Goal: Task Accomplishment & Management: Use online tool/utility

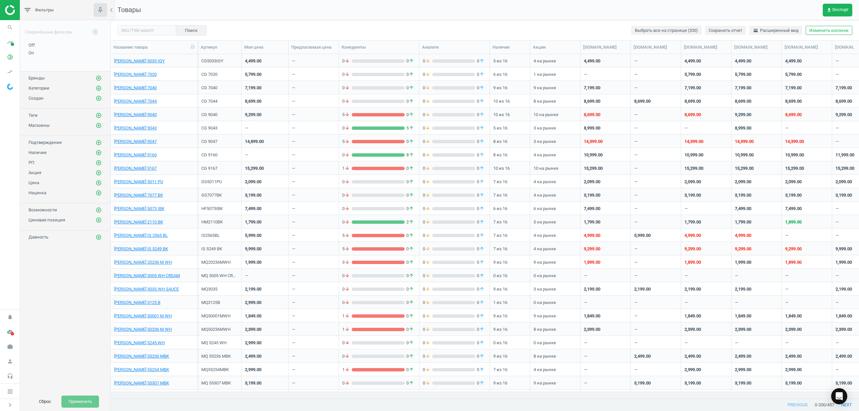
scroll to position [330, 741]
click at [11, 27] on icon "search" at bounding box center [10, 27] width 13 height 13
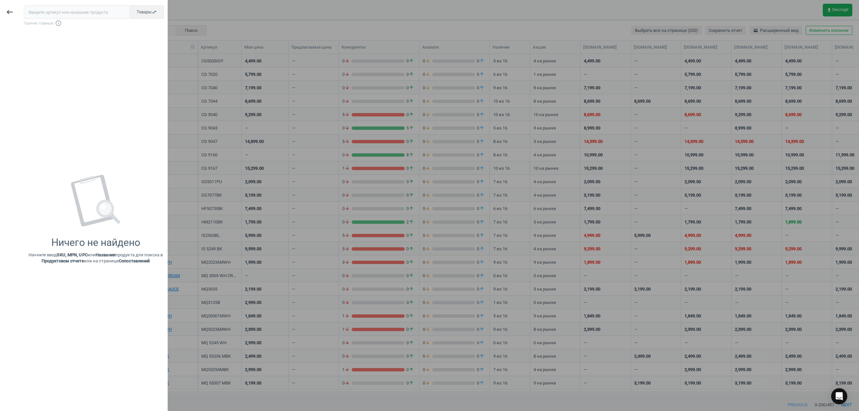
click at [89, 8] on input "text" at bounding box center [77, 11] width 106 height 13
type input "85.594"
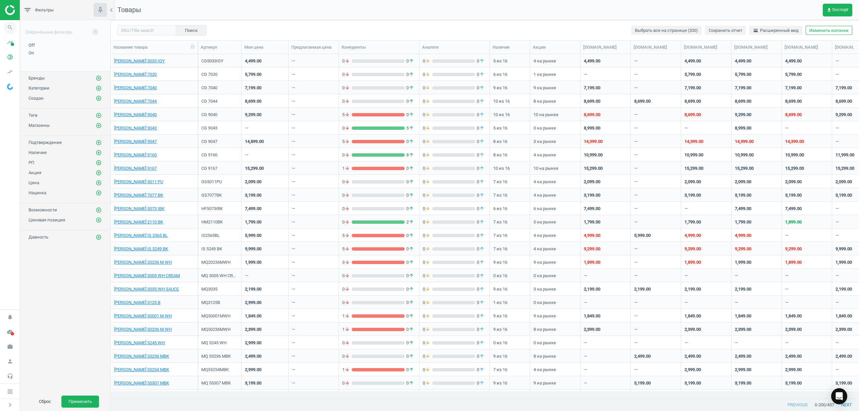
click at [5, 27] on icon "search" at bounding box center [10, 27] width 13 height 13
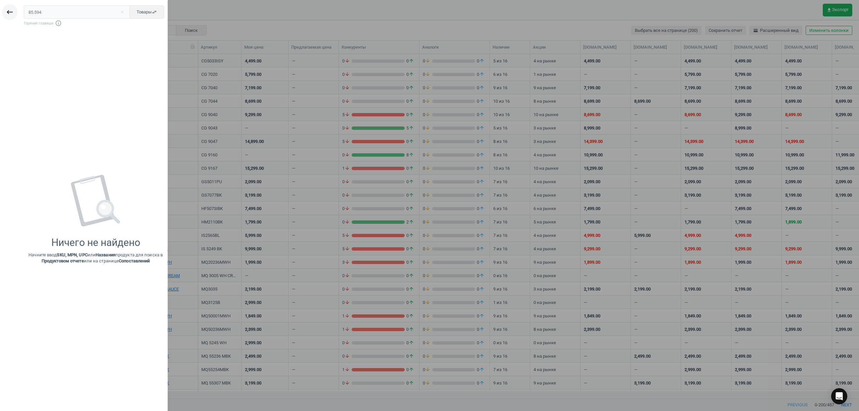
drag, startPoint x: 49, startPoint y: 14, endPoint x: 16, endPoint y: 13, distance: 32.9
click at [16, 13] on div "keyboard_backspace 85.594 close Товары swap_horiz Горячие главиши info_outline …" at bounding box center [84, 206] width 168 height 411
type input "85.594"
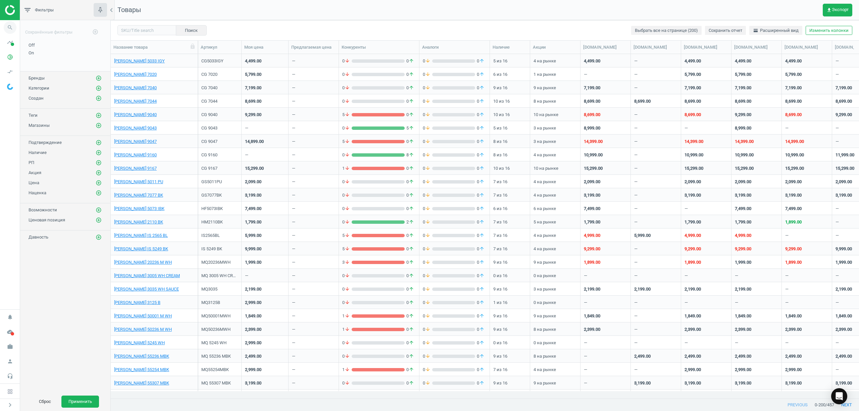
click at [6, 25] on icon "search" at bounding box center [10, 27] width 13 height 13
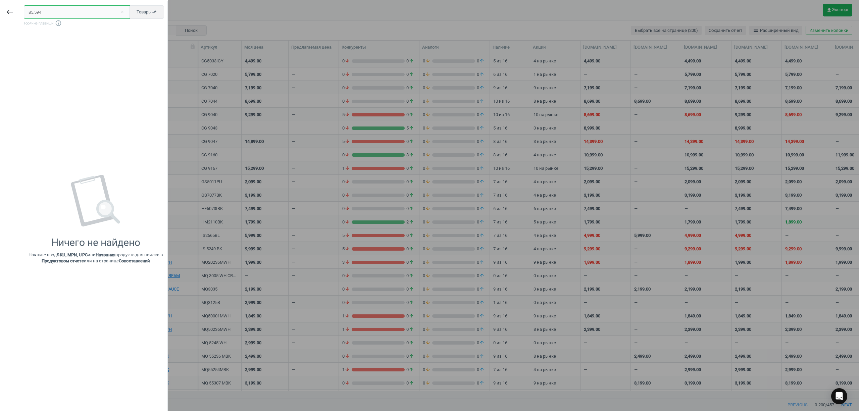
click at [77, 13] on input "85.594" at bounding box center [77, 11] width 106 height 13
drag, startPoint x: 77, startPoint y: 13, endPoint x: 32, endPoint y: 11, distance: 45.3
click at [55, 12] on input "85.594" at bounding box center [77, 11] width 106 height 13
paste input "Кухонна машина Kenwood KVC 85.594 SI"
type input "Кухонна машина Kenwood KVC 85.594 SI"
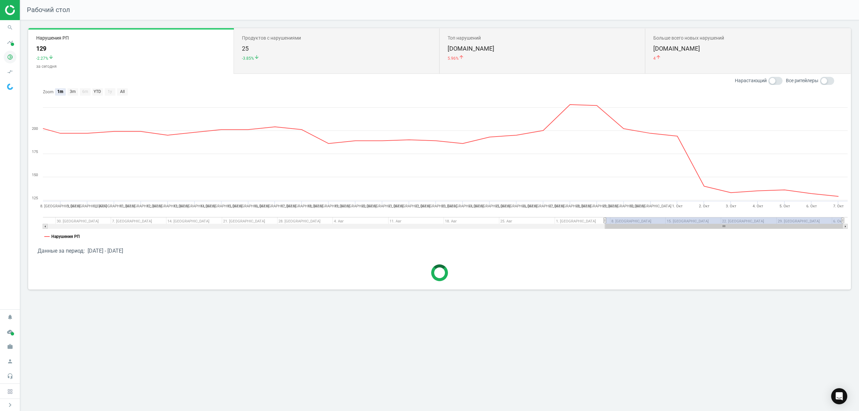
click at [9, 58] on icon "pie_chart_outlined" at bounding box center [10, 57] width 13 height 13
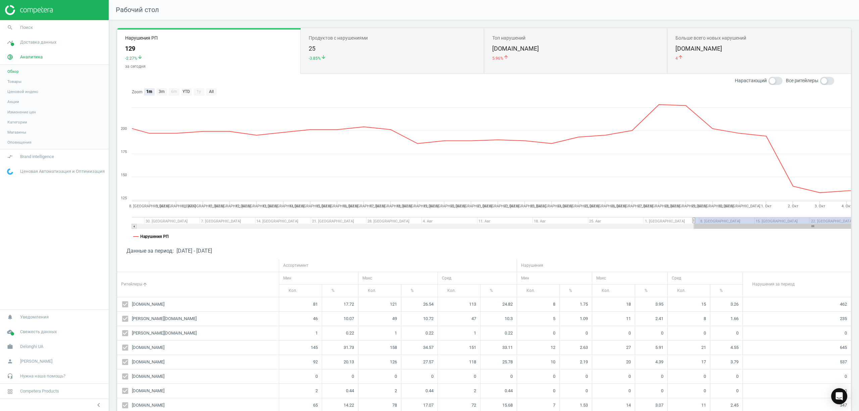
click at [15, 79] on span "Товары" at bounding box center [14, 81] width 14 height 5
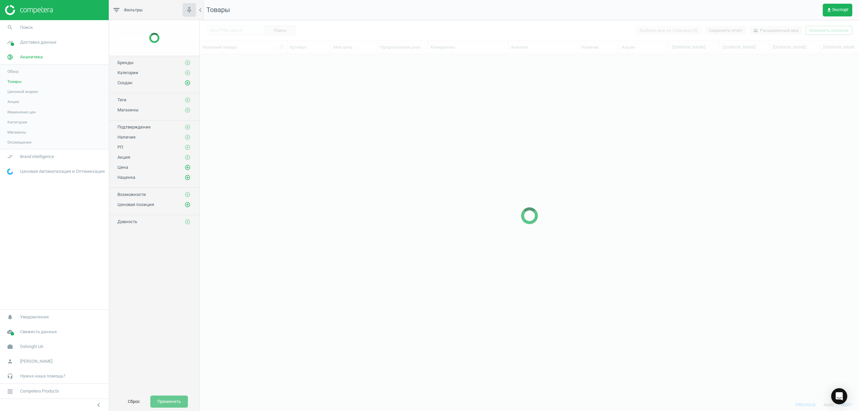
scroll to position [330, 652]
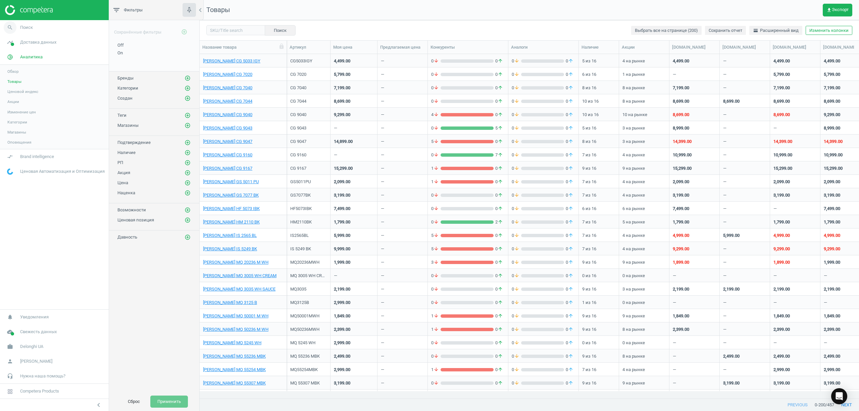
click at [10, 25] on icon "search" at bounding box center [10, 27] width 13 height 13
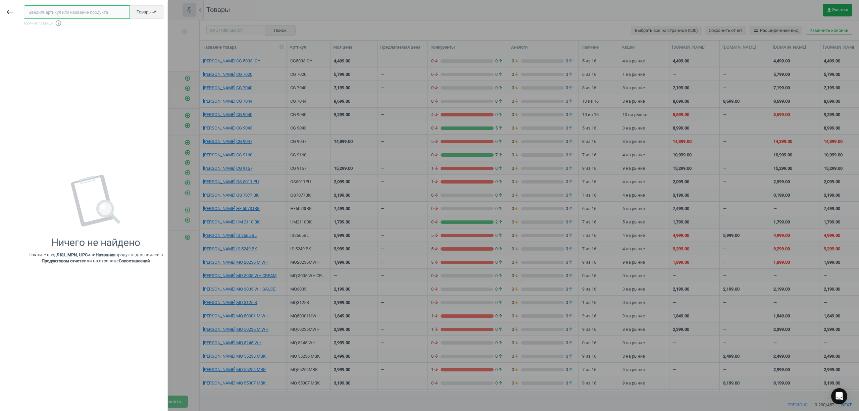
click at [56, 10] on input "text" at bounding box center [77, 11] width 106 height 13
paste input "Кухонна машина Kenwood KVC 85.594 SI"
type input "Кухонна машина Kenwood KVC 85.594 SI"
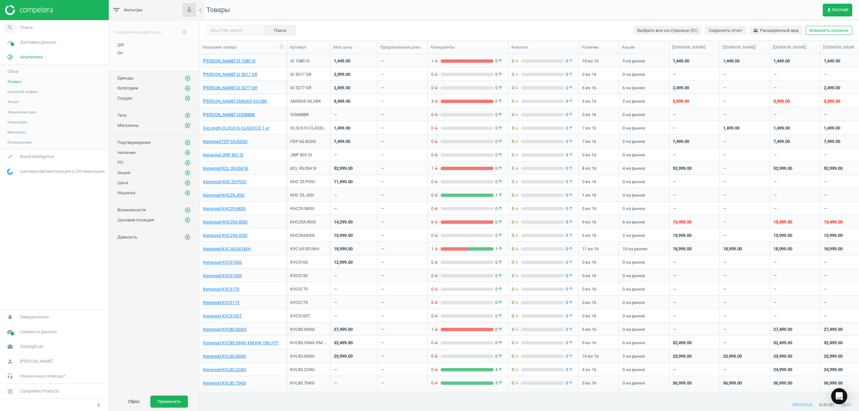
click at [19, 30] on span "search" at bounding box center [10, 27] width 20 height 15
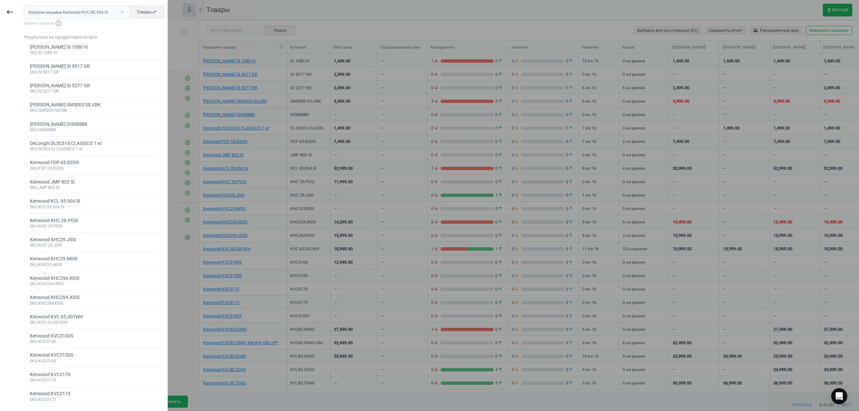
click at [117, 11] on button "close" at bounding box center [122, 12] width 10 height 6
drag, startPoint x: 100, startPoint y: 11, endPoint x: 103, endPoint y: 24, distance: 13.7
click at [103, 24] on div "Товары swap_horiz Горячие главиши info_outline" at bounding box center [96, 15] width 144 height 21
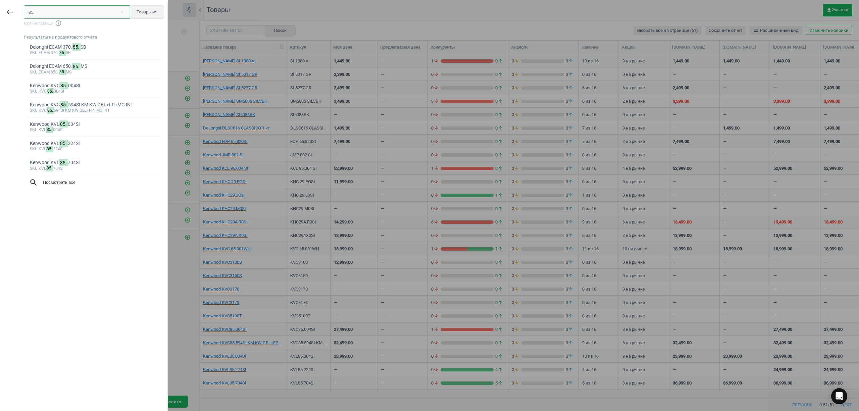
click at [65, 11] on input "85." at bounding box center [77, 11] width 106 height 13
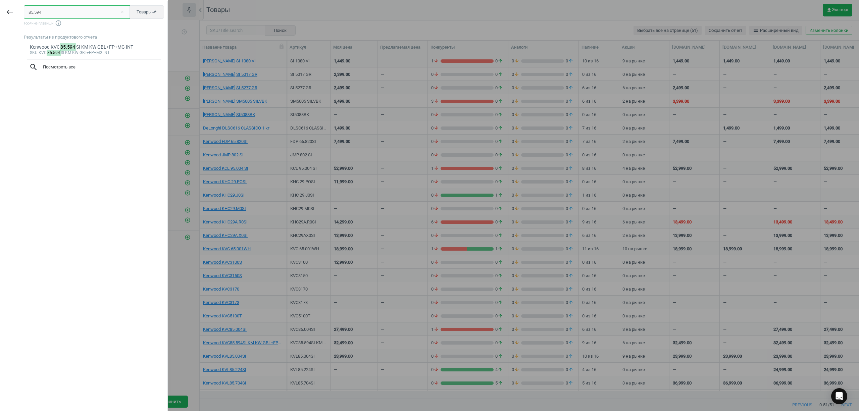
type input "85.594"
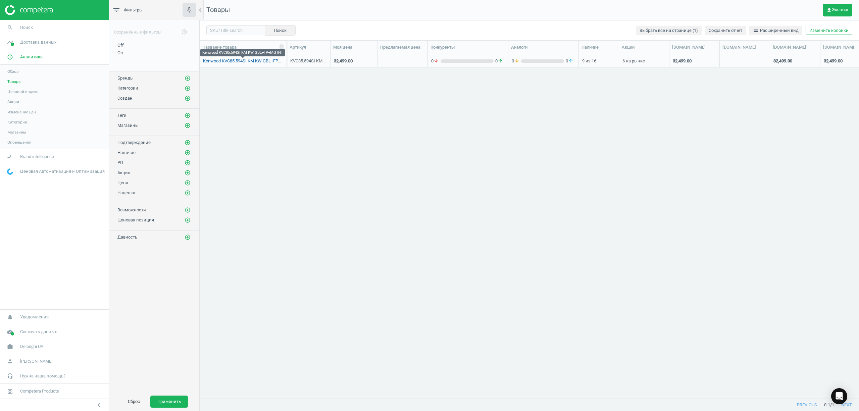
click at [239, 60] on link "Kenwood KVC85.594SI KM KW GBL+FP+MG INT" at bounding box center [243, 61] width 80 height 6
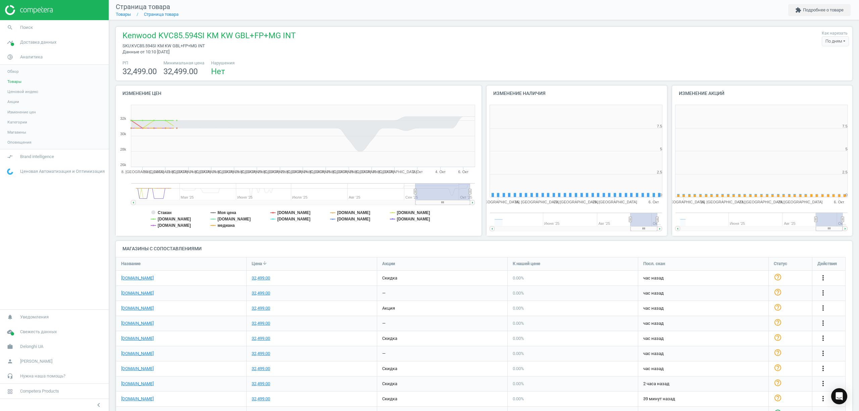
scroll to position [148, 192]
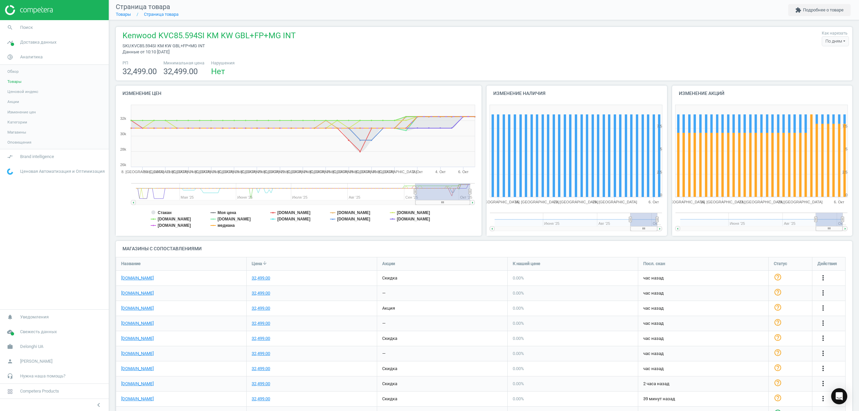
click at [90, 279] on nav "search Поиск timeline Доставка данных Обзор Сведения о сопоставлениях Сопоставл…" at bounding box center [54, 164] width 109 height 289
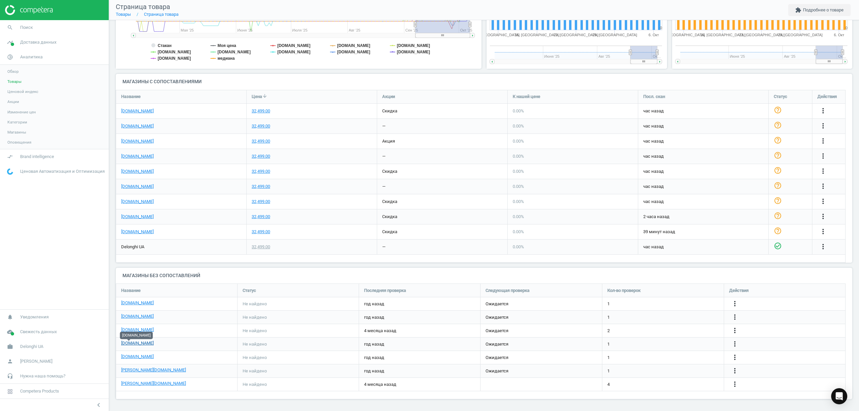
click at [134, 345] on link "[DOMAIN_NAME]" at bounding box center [137, 343] width 33 height 6
click at [734, 343] on icon "more_vert" at bounding box center [734, 344] width 8 height 8
click at [682, 342] on link "Изменить ссылку/опцию" at bounding box center [682, 341] width 92 height 10
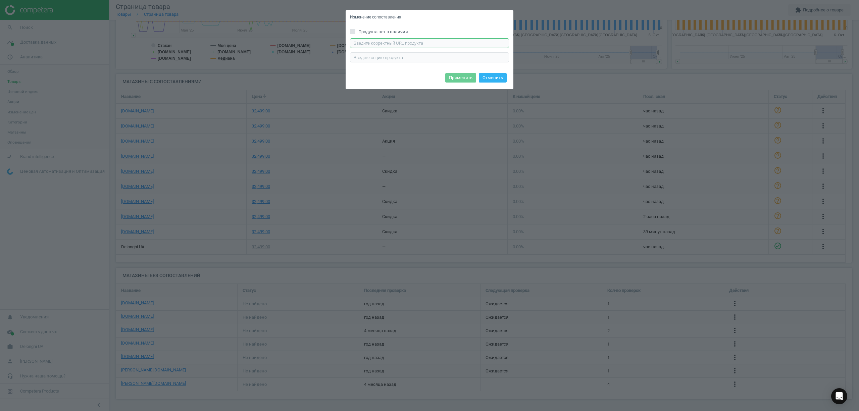
click at [388, 46] on input "text" at bounding box center [429, 43] width 159 height 10
paste input "https://www.itbox.ua/ua/product/Kavomashina_Kenwood_KVC_85594_SI_KVC85594_SI-p1…"
type input "https://www.itbox.ua/ua/product/Kavomashina_Kenwood_KVC_85594_SI_KVC85594_SI-p1…"
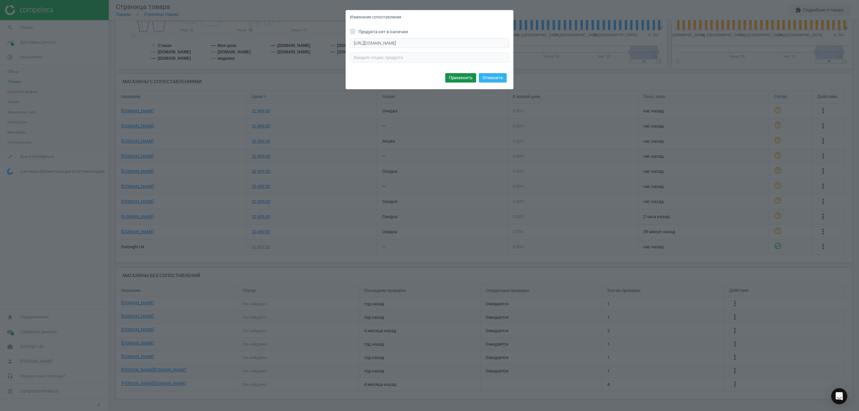
click at [459, 78] on button "Применить" at bounding box center [460, 77] width 31 height 9
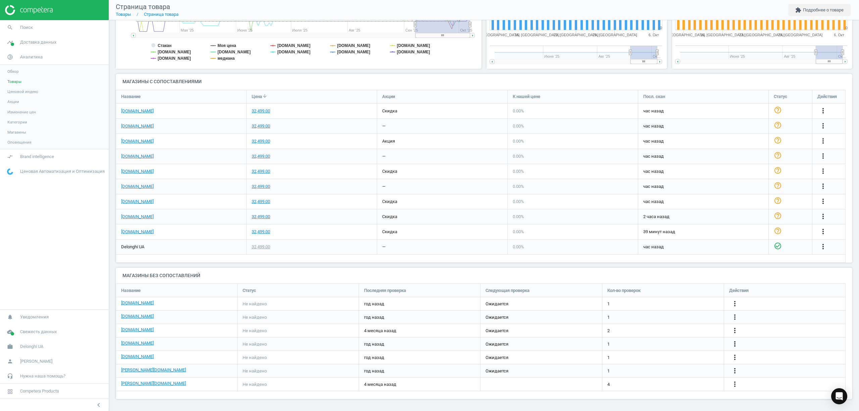
click at [734, 345] on icon "more_vert" at bounding box center [734, 344] width 8 height 8
click at [663, 341] on link "Изменить ссылку/опцию" at bounding box center [682, 341] width 92 height 10
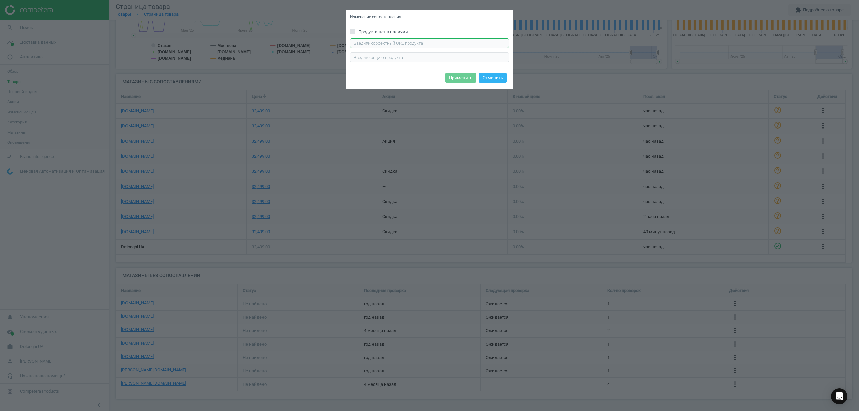
click at [380, 42] on input "text" at bounding box center [429, 43] width 159 height 10
paste input "https://www.itbox.ua/ua/product/Kavomashina_Kenwood_KVC_85594_SI_KVC85594_SI-p1…"
type input "https://www.itbox.ua/ua/product/Kavomashina_Kenwood_KVC_85594_SI_KVC85594_SI-p1…"
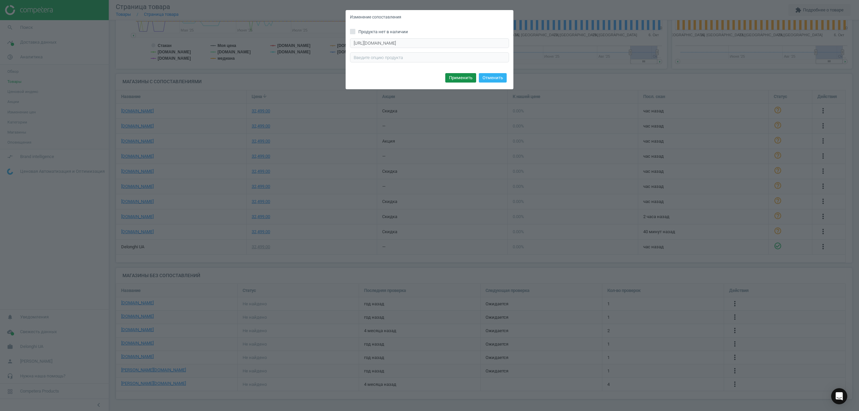
click at [455, 76] on button "Применить" at bounding box center [460, 77] width 31 height 9
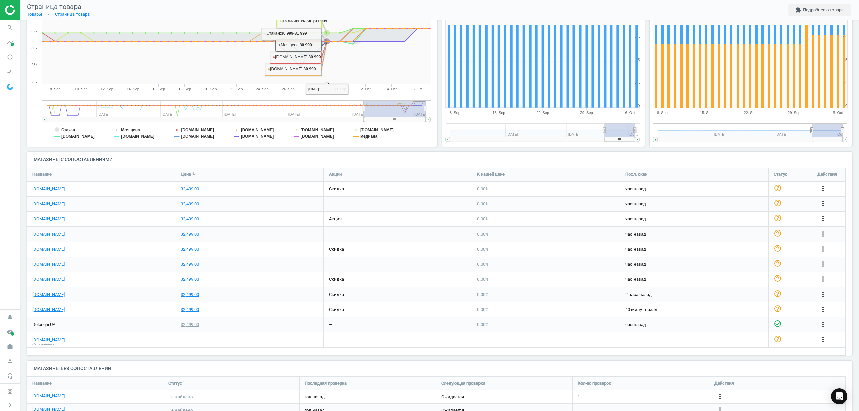
scroll to position [169, 0]
